Goal: Find contact information: Find contact information

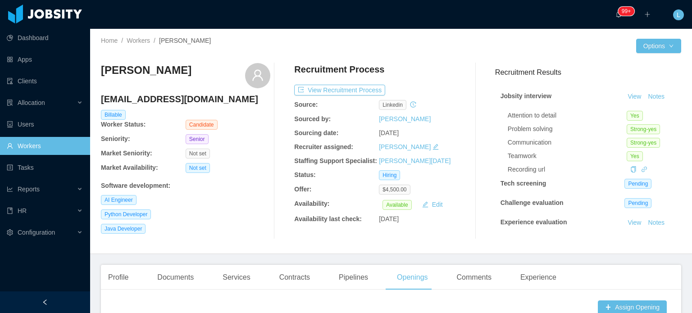
scroll to position [222, 0]
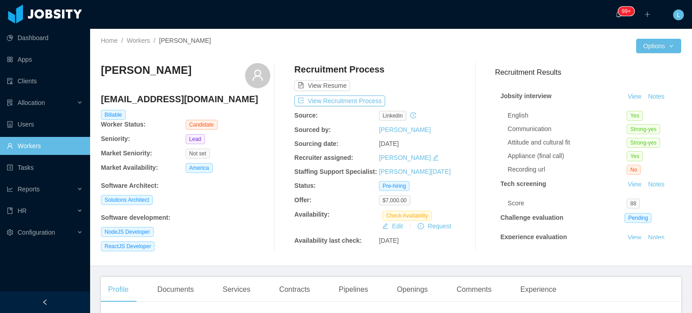
scroll to position [180, 0]
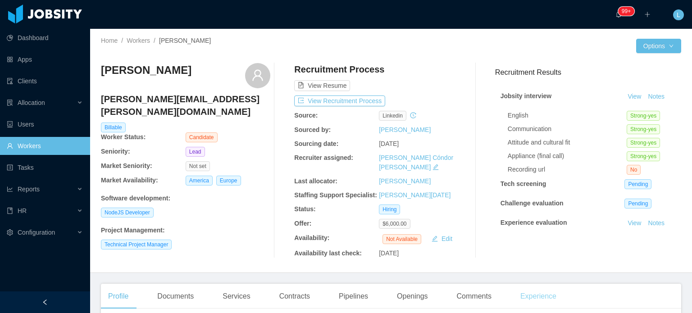
click at [530, 288] on div "Experience" at bounding box center [538, 296] width 50 height 25
click at [119, 290] on div "Profile" at bounding box center [118, 296] width 35 height 25
click at [345, 100] on button "View Recruitment Process" at bounding box center [339, 100] width 91 height 11
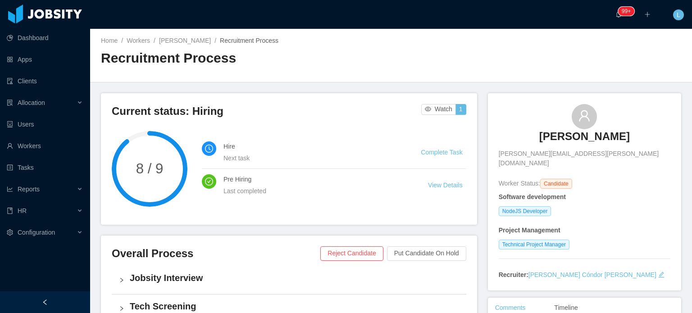
click at [184, 45] on div "Home / Workers / Douglas Menegon Cordeiro / Recruitment Process /" at bounding box center [246, 40] width 290 height 9
click at [141, 41] on link "Workers" at bounding box center [138, 40] width 23 height 7
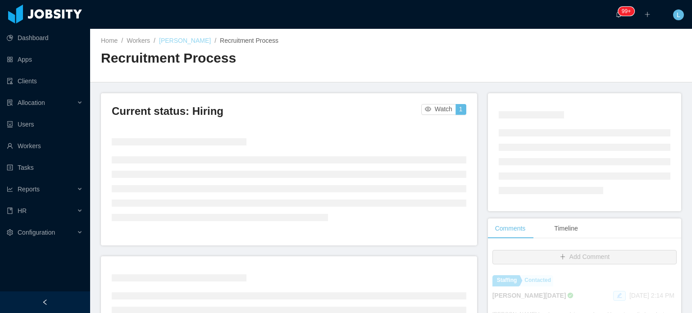
click at [186, 41] on link "Douglas Menegon Cordeiro" at bounding box center [185, 40] width 52 height 7
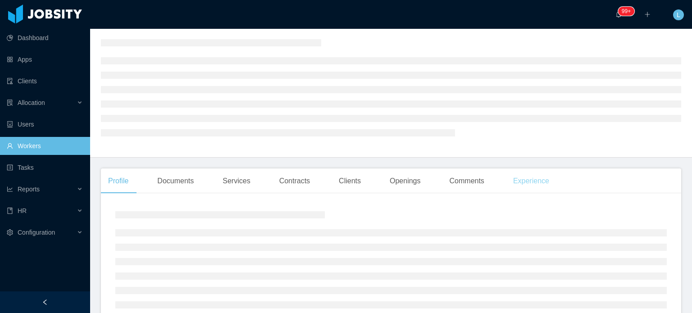
scroll to position [135, 0]
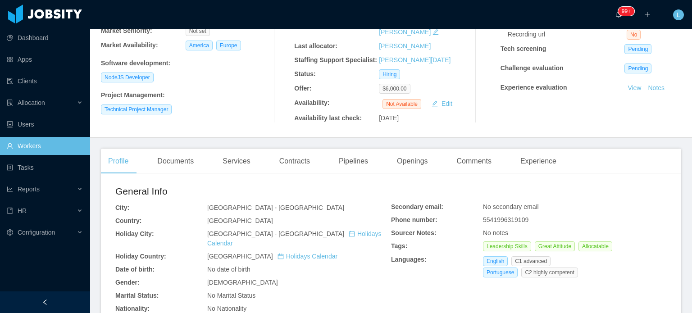
click at [501, 216] on span "5541996319109" at bounding box center [505, 219] width 45 height 7
copy span "5541996319109"
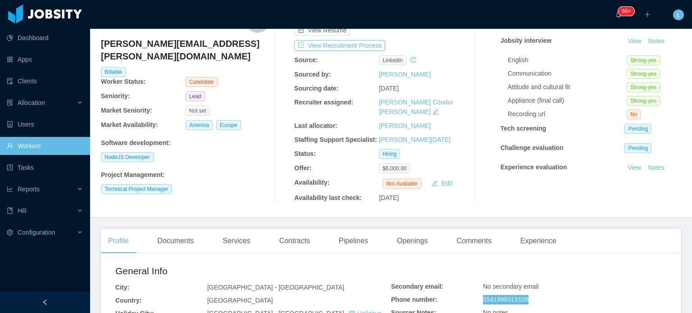
scroll to position [0, 0]
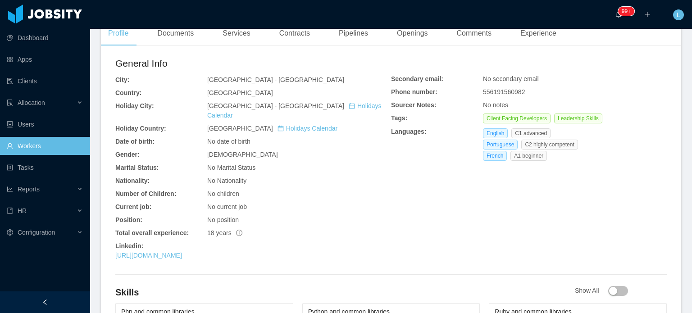
scroll to position [270, 0]
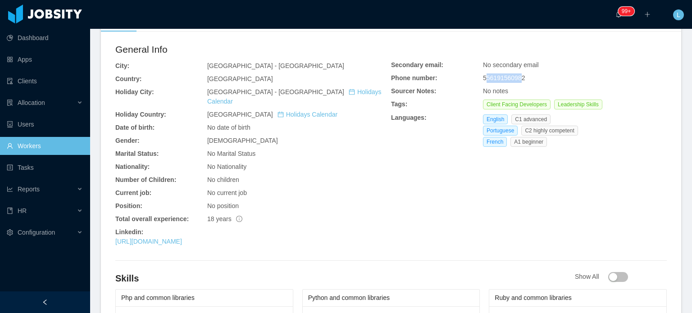
drag, startPoint x: 480, startPoint y: 77, endPoint x: 514, endPoint y: 77, distance: 34.2
click at [514, 77] on span "556191560982" at bounding box center [504, 77] width 42 height 7
click at [493, 77] on span "556191560982" at bounding box center [504, 77] width 42 height 7
drag, startPoint x: 477, startPoint y: 78, endPoint x: 518, endPoint y: 78, distance: 40.1
click at [518, 78] on div "Secondary email: No secondary email Phone number: 556191560982 Sourcer Notes: N…" at bounding box center [529, 105] width 276 height 90
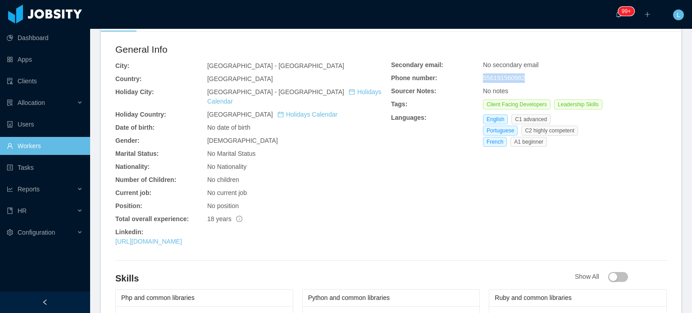
copy div "556191560982"
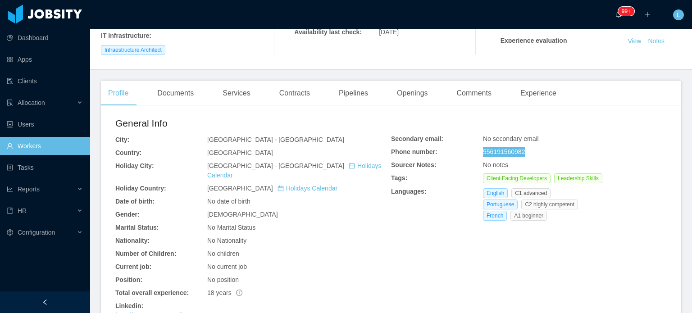
scroll to position [0, 0]
